Goal: Find specific page/section: Find specific page/section

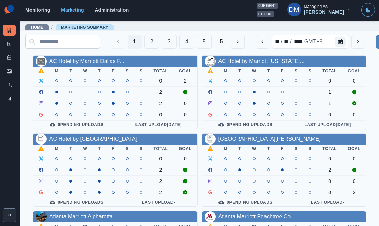
click at [63, 41] on input at bounding box center [62, 42] width 75 height 14
paste input "**********"
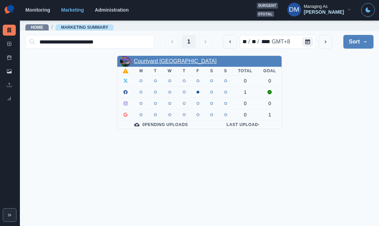
type input "**********"
click at [180, 58] on link "Courtyard [GEOGRAPHIC_DATA]" at bounding box center [175, 61] width 83 height 6
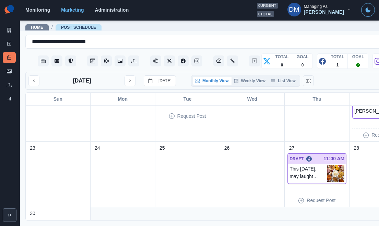
scroll to position [236, 0]
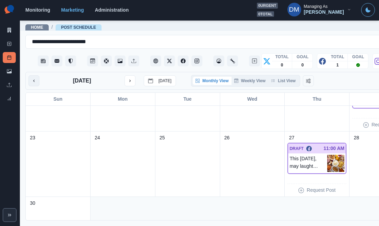
click at [33, 75] on button "previous month" at bounding box center [33, 80] width 11 height 11
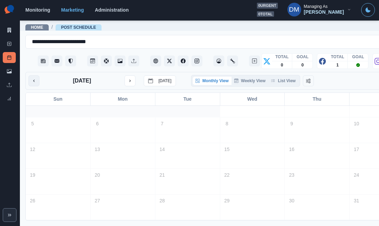
scroll to position [14, 0]
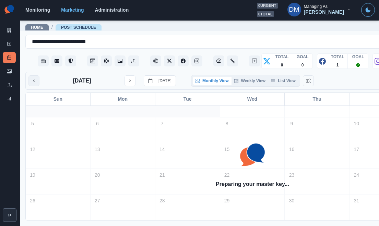
click at [33, 75] on button "previous month" at bounding box center [33, 80] width 11 height 11
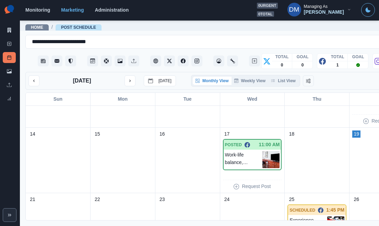
scroll to position [213, 0]
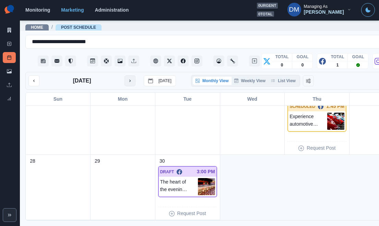
click at [124, 75] on button "next month" at bounding box center [129, 80] width 11 height 11
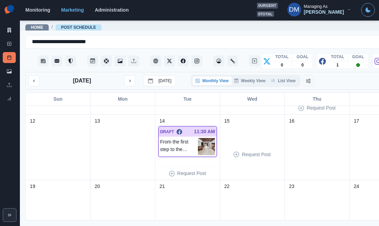
scroll to position [166, 0]
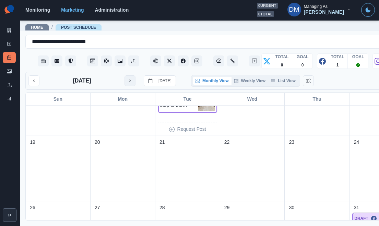
click at [129, 80] on icon "next month" at bounding box center [129, 81] width 1 height 2
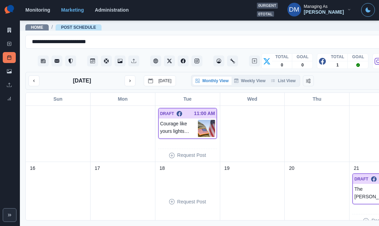
scroll to position [138, 0]
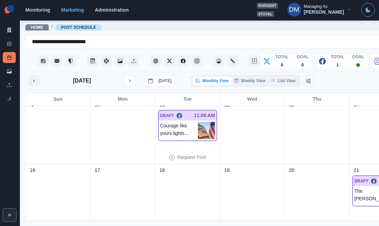
click at [33, 75] on button "previous month" at bounding box center [33, 80] width 11 height 11
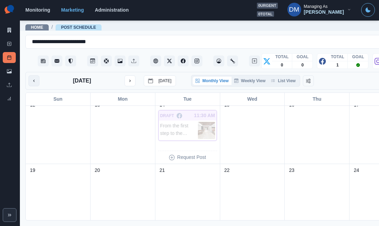
scroll to position [73, 0]
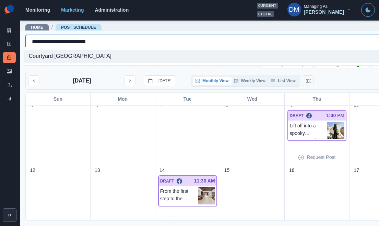
drag, startPoint x: 96, startPoint y: 39, endPoint x: 27, endPoint y: 39, distance: 68.2
click at [28, 39] on div "**********" at bounding box center [243, 41] width 435 height 11
